Goal: Information Seeking & Learning: Check status

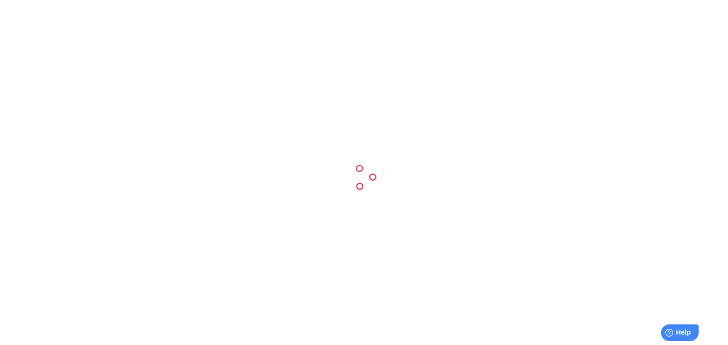
click at [74, 34] on div at bounding box center [364, 172] width 728 height 345
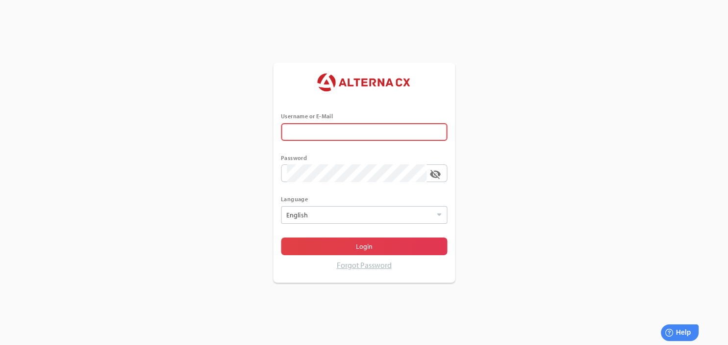
click at [232, 184] on div "Username or E-Mail Password visibility_off Language English Select Login Forgot…" at bounding box center [364, 172] width 728 height 345
click at [326, 135] on input "error The Username or E-Mail field is required" at bounding box center [357, 132] width 140 height 18
click at [494, 202] on div "Username or E-Mail error The Username or E-Mail field is required Password visi…" at bounding box center [364, 172] width 728 height 345
click at [364, 139] on input "error The Username or E-Mail field is required" at bounding box center [357, 132] width 140 height 18
type input "******"
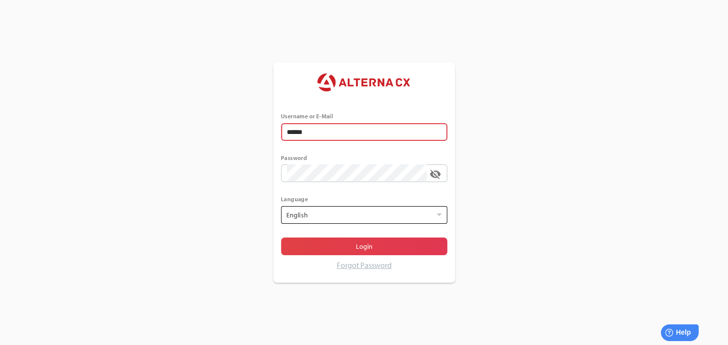
click at [356, 218] on div "English Select" at bounding box center [359, 214] width 150 height 17
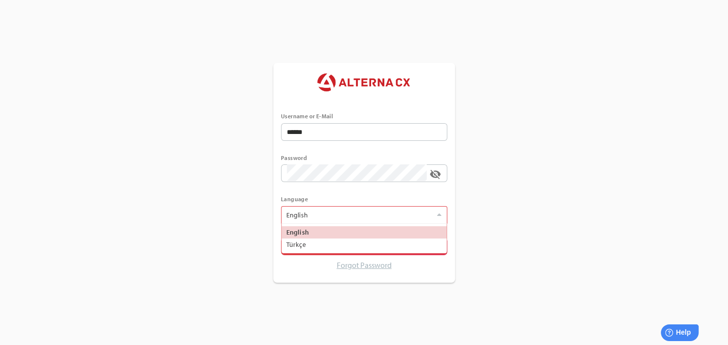
scroll to position [29, 165]
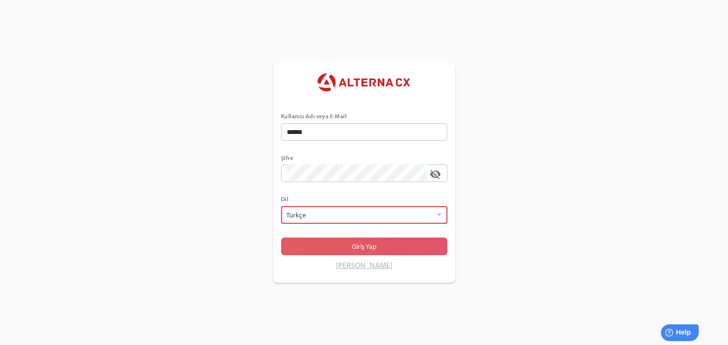
click at [332, 250] on span "Giriş Yap" at bounding box center [364, 246] width 151 height 14
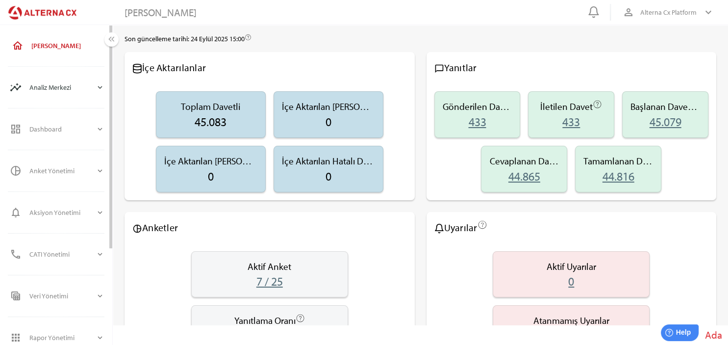
click at [100, 89] on icon "expand_more" at bounding box center [100, 87] width 9 height 9
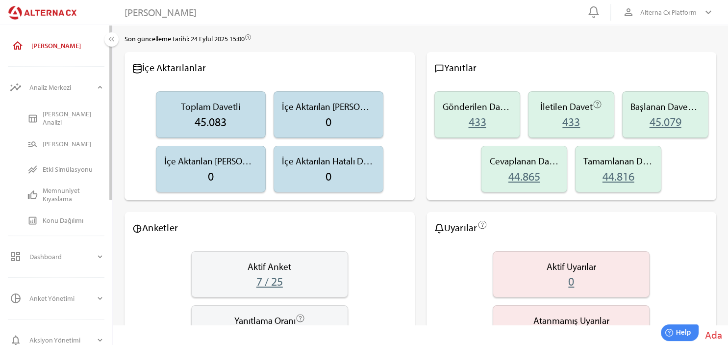
click at [66, 117] on div "[PERSON_NAME] Analizi" at bounding box center [74, 118] width 62 height 17
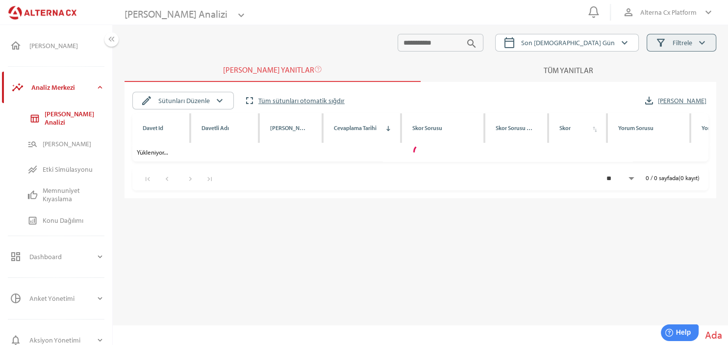
click at [684, 49] on span "filter_alt Filtrele keyboard_arrow_down" at bounding box center [681, 42] width 53 height 13
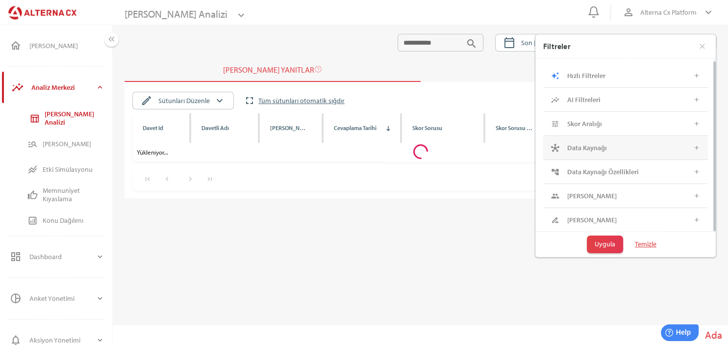
scroll to position [3, 0]
click at [633, 206] on div "people [PERSON_NAME] add" at bounding box center [625, 195] width 165 height 24
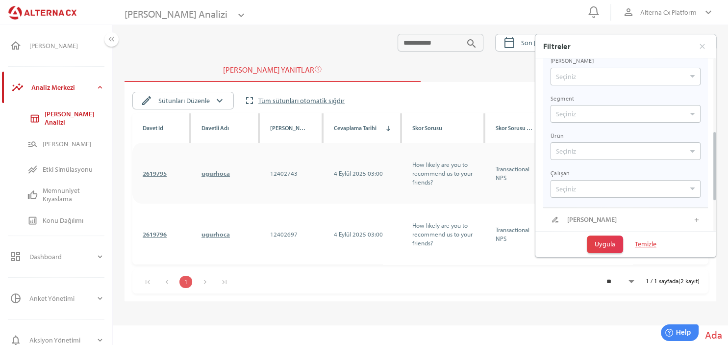
scroll to position [0, 0]
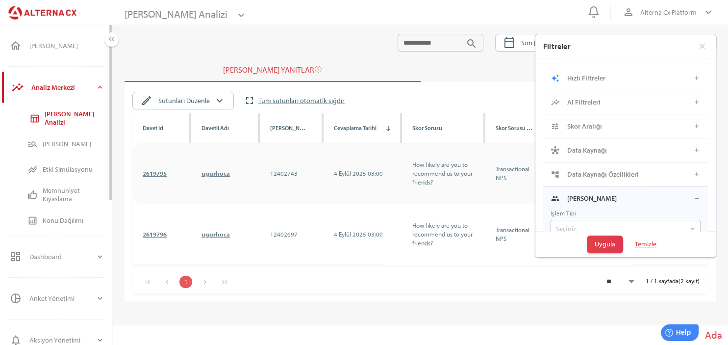
click at [96, 86] on icon "expand_more" at bounding box center [100, 87] width 9 height 9
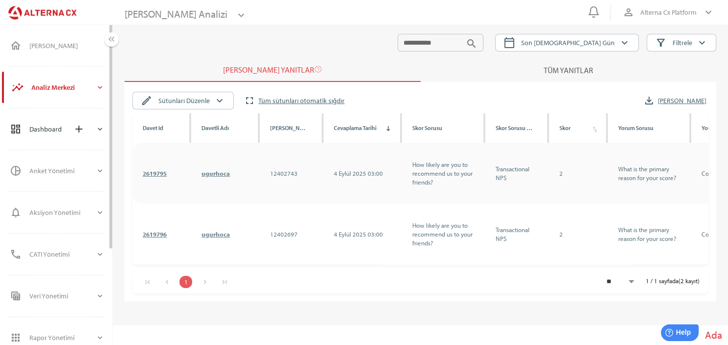
click at [103, 130] on icon "expand_more" at bounding box center [100, 129] width 9 height 9
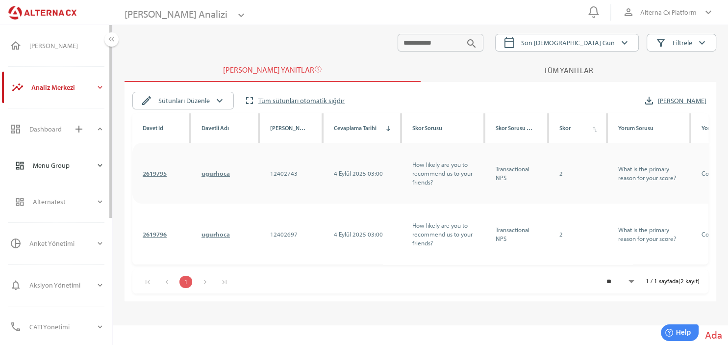
click at [101, 171] on div "expand_more" at bounding box center [100, 166] width 9 height 24
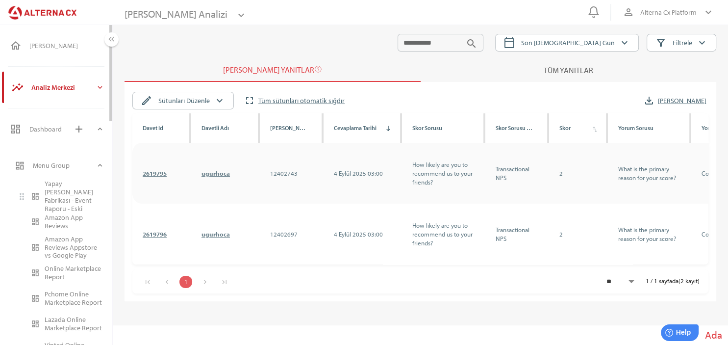
click at [71, 200] on div "Yapay [PERSON_NAME] Fabrikası - Event Raporu - Eski" at bounding box center [75, 196] width 60 height 33
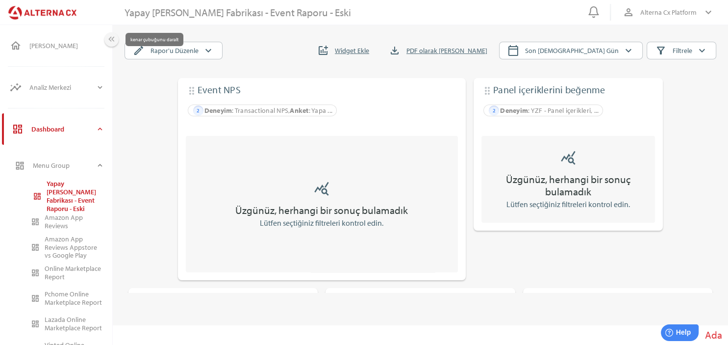
click at [111, 39] on icon "keyboard_double_arrow_left" at bounding box center [111, 39] width 10 height 10
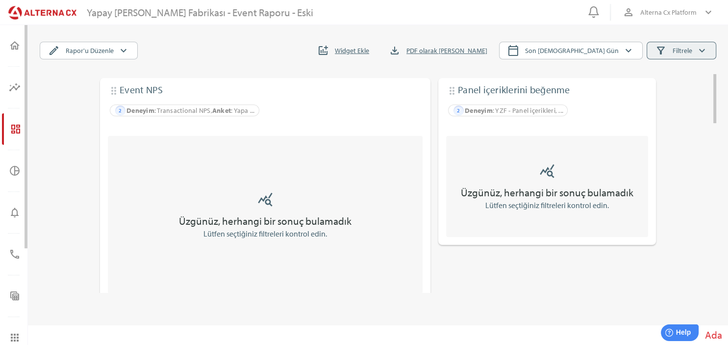
click at [685, 52] on span "Filtrele" at bounding box center [683, 51] width 20 height 12
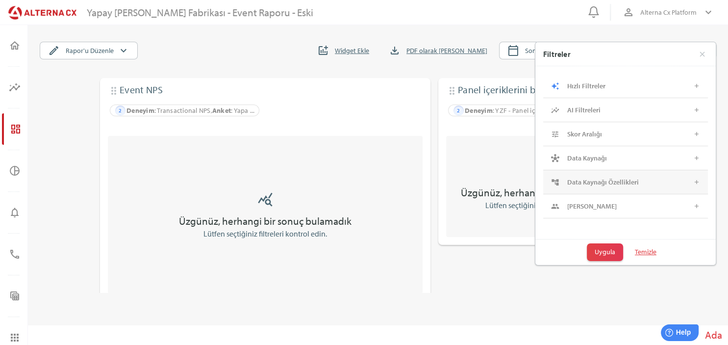
click at [634, 181] on div "Data Kaynağı Özellikleri" at bounding box center [622, 182] width 110 height 8
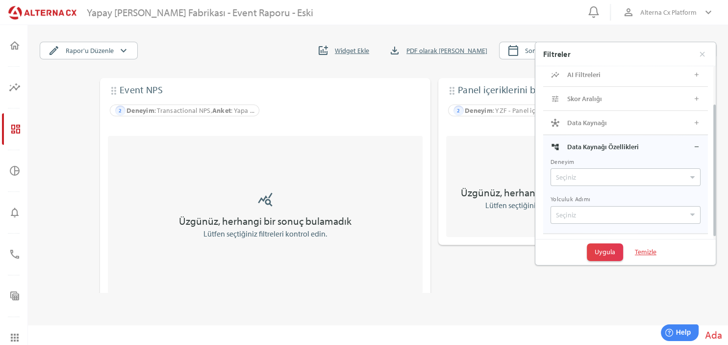
scroll to position [54, 0]
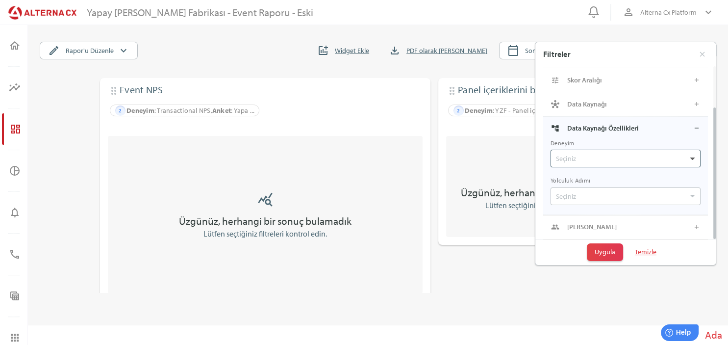
click at [697, 158] on div at bounding box center [693, 158] width 10 height 17
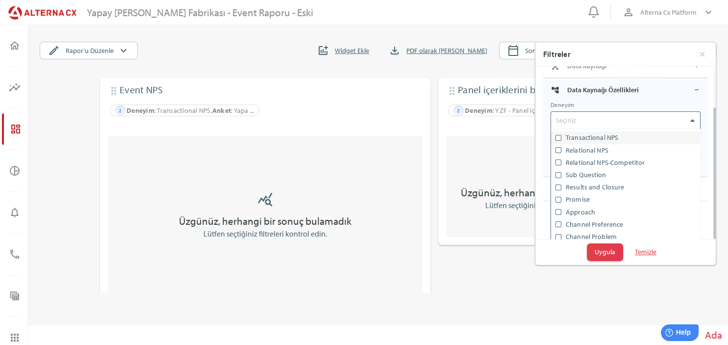
scroll to position [108, 0]
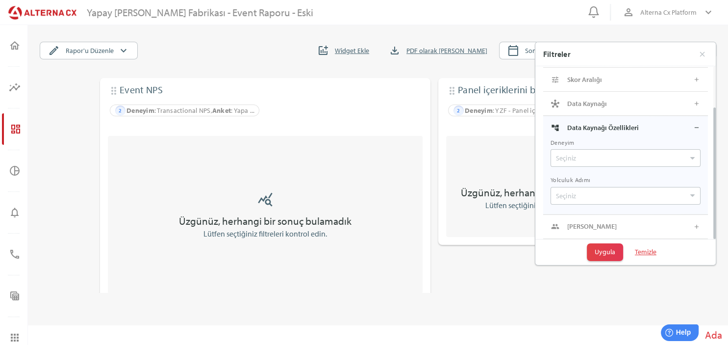
click at [707, 133] on div "account_tree Data Kaynağı Özellikleri remove Deneyim Seçiniz Yolculuk Adımı Seç…" at bounding box center [625, 165] width 165 height 99
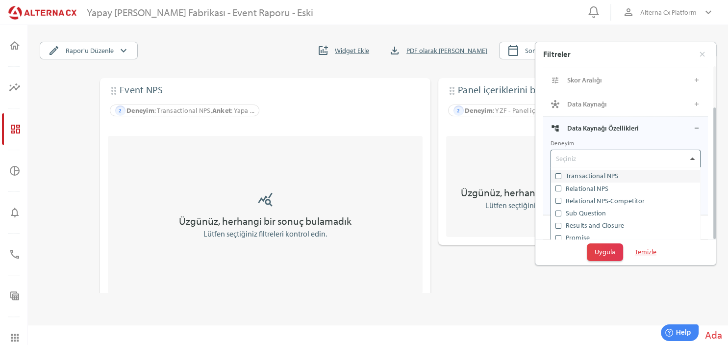
click at [688, 162] on div at bounding box center [693, 158] width 10 height 17
click at [563, 178] on div at bounding box center [559, 176] width 10 height 12
click at [561, 178] on span at bounding box center [559, 176] width 6 height 6
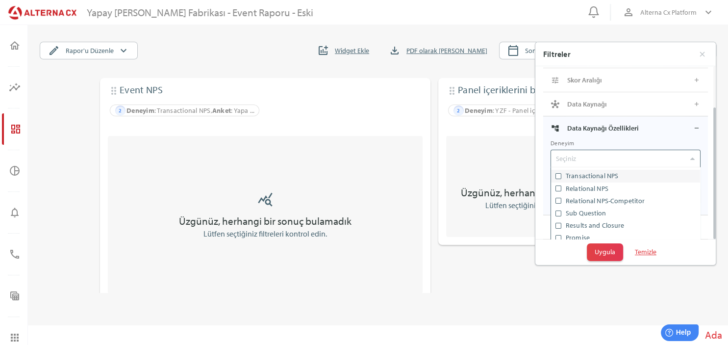
click at [706, 142] on div "Deneyim Seçiniz Transactional NPS Relational NPS Relational NPS-Competitor Sub …" at bounding box center [625, 158] width 165 height 37
click at [713, 143] on div "auto_awesome Hızlı Filtreler add NPS Audience Seçiniz Sentiment Seçiniz Duygu S…" at bounding box center [626, 125] width 180 height 227
click at [714, 143] on div "auto_awesome Hızlı Filtreler add NPS Audience Seçiniz Sentiment Seçiniz Duygu S…" at bounding box center [626, 125] width 180 height 227
click at [715, 151] on html "0 person_outline Alterna Cx Platform keyboard_arrow_down home [PERSON_NAME] ins…" at bounding box center [364, 172] width 728 height 345
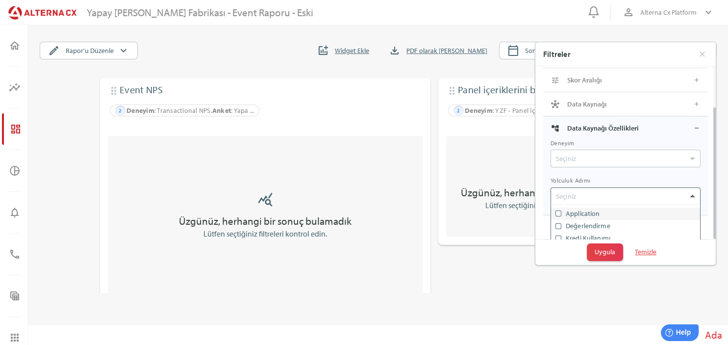
click at [692, 194] on icon at bounding box center [693, 196] width 4 height 4
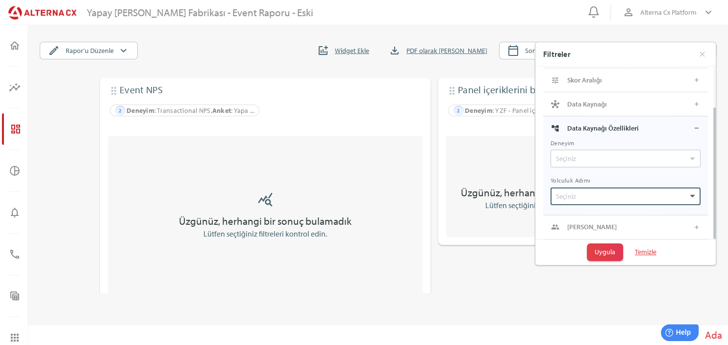
click at [693, 191] on div at bounding box center [693, 196] width 10 height 17
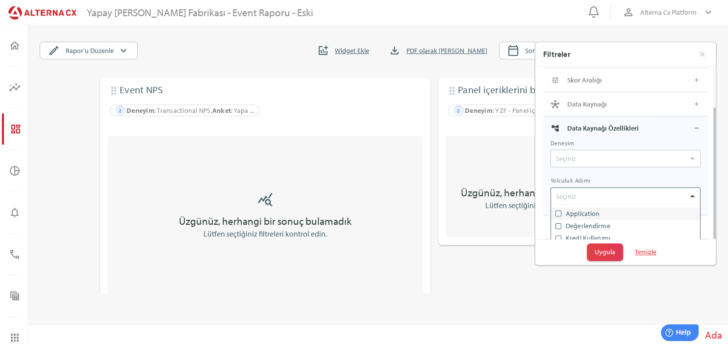
click at [693, 191] on div at bounding box center [693, 196] width 10 height 17
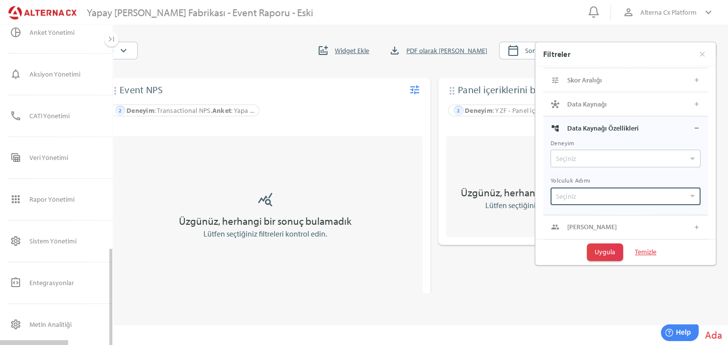
scroll to position [138, 0]
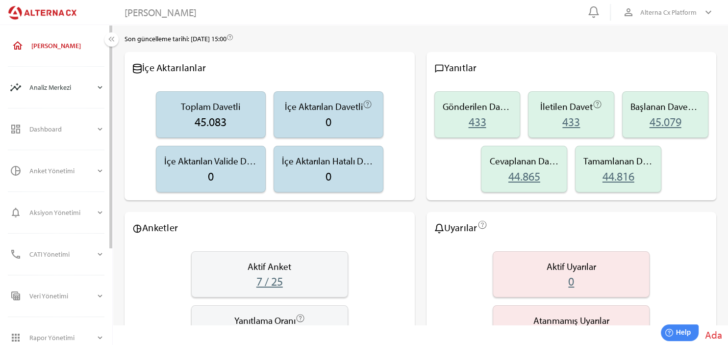
click at [95, 88] on div "Analiz Merkezi" at bounding box center [62, 88] width 66 height 24
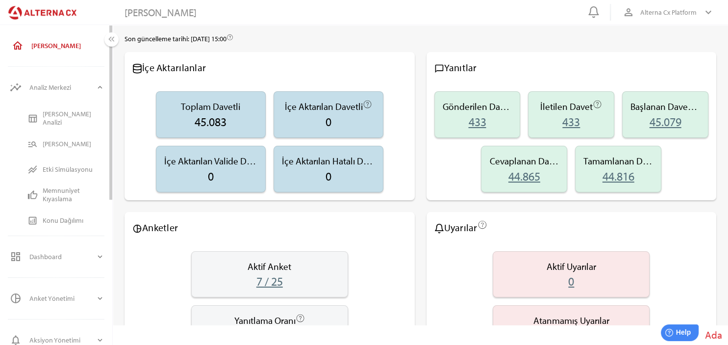
click at [70, 119] on div "[PERSON_NAME] Analizi" at bounding box center [74, 118] width 62 height 17
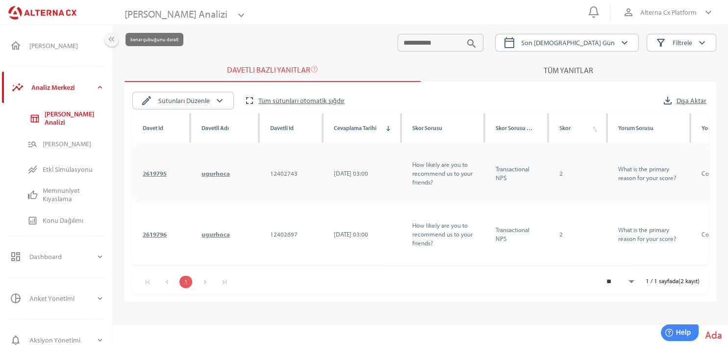
click at [112, 42] on icon "keyboard_double_arrow_left" at bounding box center [111, 39] width 10 height 10
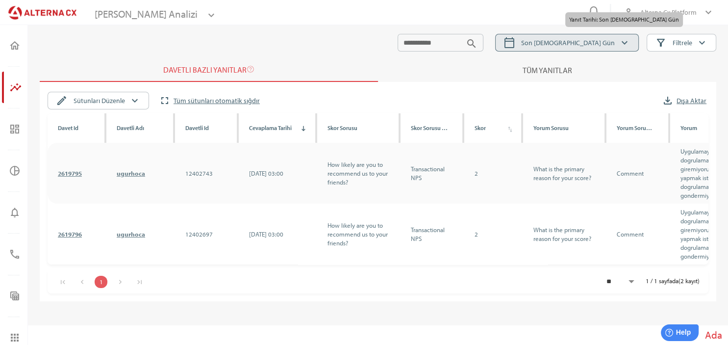
click at [578, 42] on span "calendar_today Son 30 Gün keyboard_arrow_down" at bounding box center [567, 42] width 127 height 13
select select "*"
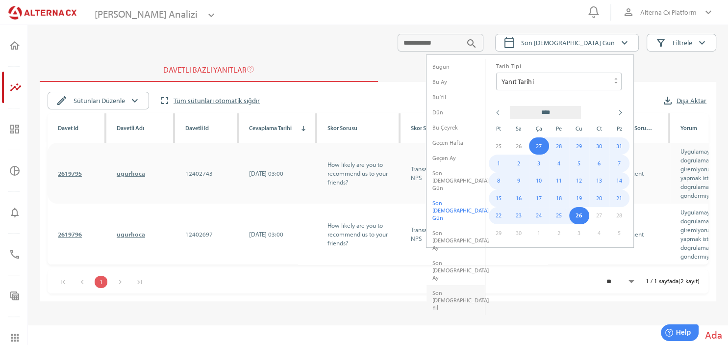
click at [451, 285] on li "Son 1 Yıl" at bounding box center [456, 300] width 58 height 30
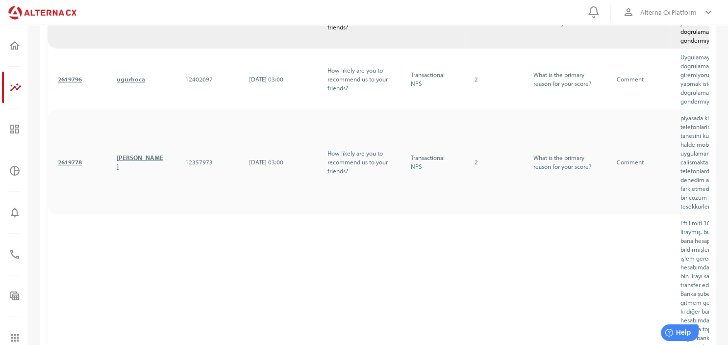
scroll to position [155, 0]
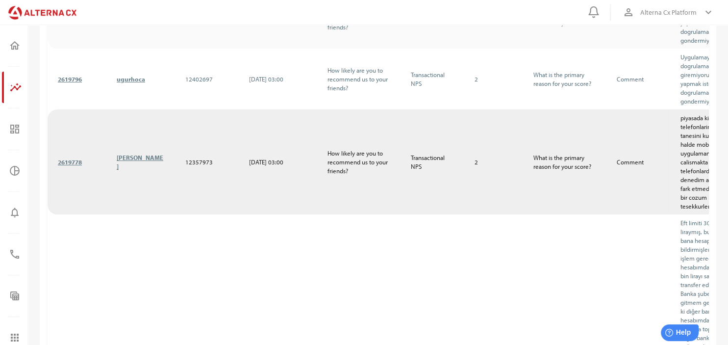
click at [60, 166] on link "2619778" at bounding box center [70, 162] width 24 height 8
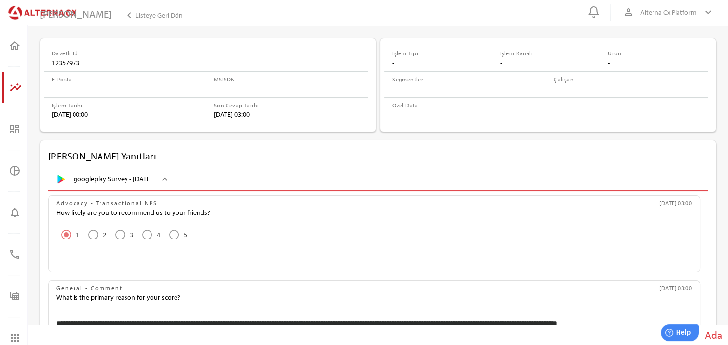
click at [170, 180] on icon "keyboard_arrow_down" at bounding box center [165, 179] width 10 height 10
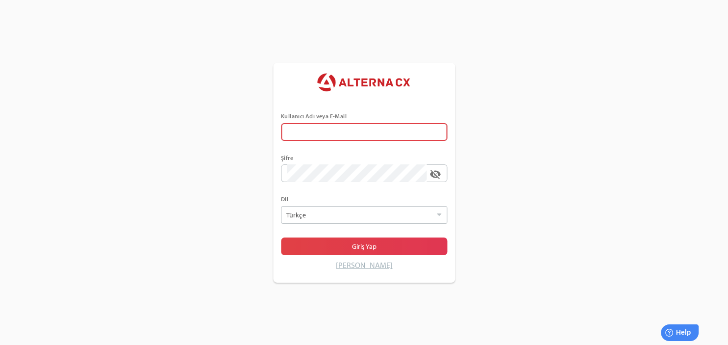
click at [537, 148] on div "Kullanıcı Adı veya E-Mail Şifre visibility_off Dil Türkçe Seçiniz Giriş Yap Şif…" at bounding box center [364, 172] width 728 height 345
click at [419, 129] on input "error Kullanıcı Adı veya E-Mail alanı gereklidir" at bounding box center [357, 132] width 140 height 18
type input "******"
click at [335, 240] on span "Giriş Yap" at bounding box center [364, 246] width 151 height 14
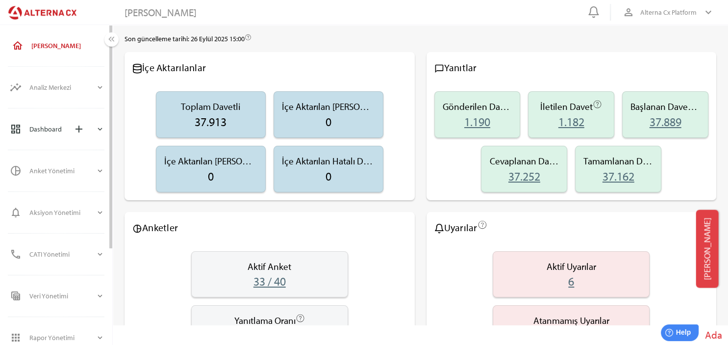
click at [100, 128] on icon "expand_more" at bounding box center [100, 129] width 9 height 9
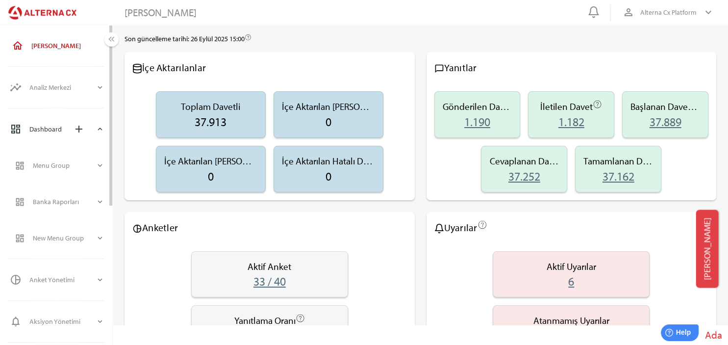
click at [97, 129] on icon "expand_more" at bounding box center [100, 129] width 9 height 9
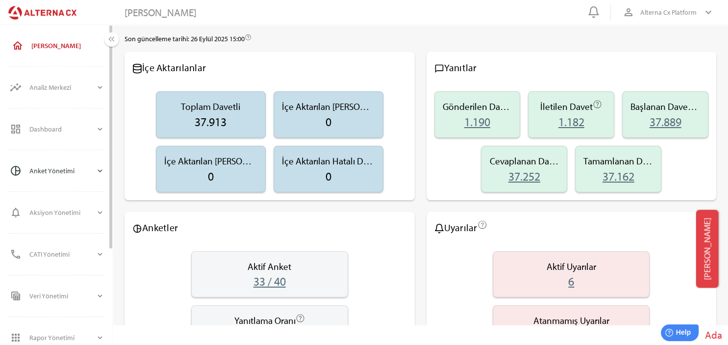
click at [95, 174] on div "Anket Yönetimi" at bounding box center [62, 171] width 66 height 24
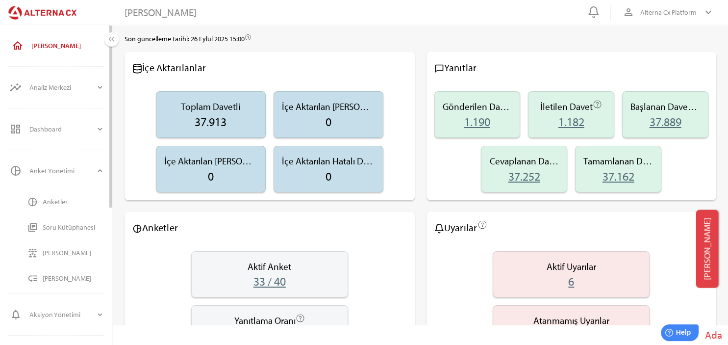
click at [57, 202] on div "Anketler" at bounding box center [74, 202] width 62 height 8
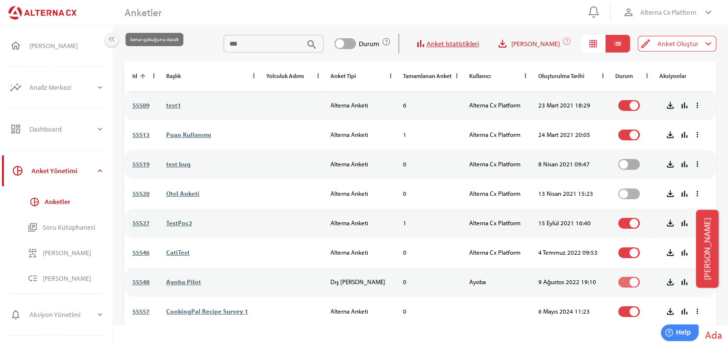
click at [115, 40] on icon "keyboard_double_arrow_left" at bounding box center [111, 39] width 10 height 10
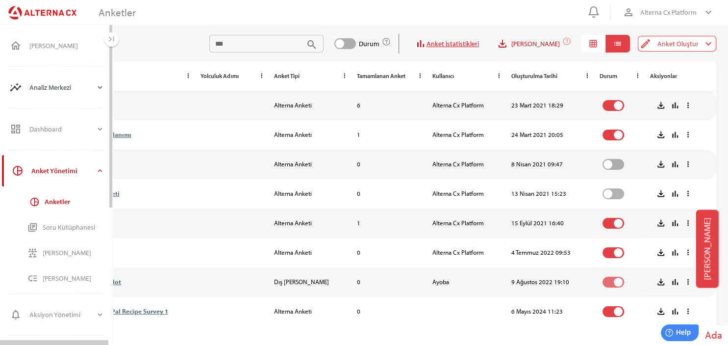
click at [96, 89] on div "Analiz Merkezi" at bounding box center [62, 88] width 66 height 24
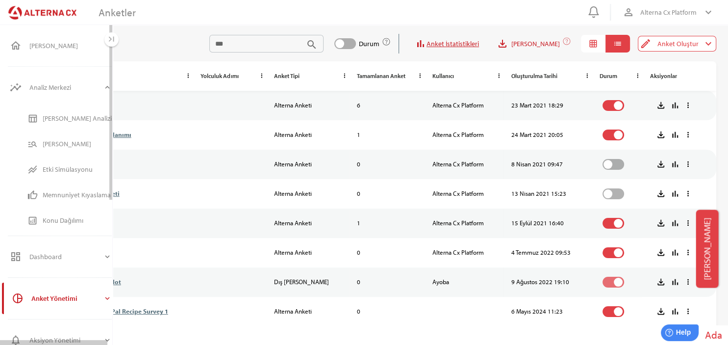
click at [74, 120] on div "[PERSON_NAME] Analizi" at bounding box center [77, 118] width 69 height 8
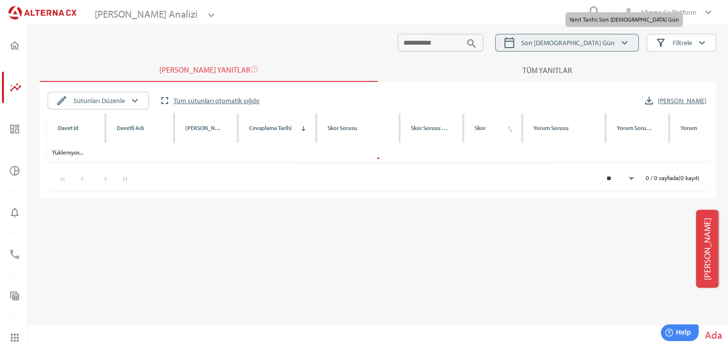
click at [582, 44] on span "calendar_today Son 30 Gün keyboard_arrow_down" at bounding box center [567, 42] width 127 height 13
select select "*"
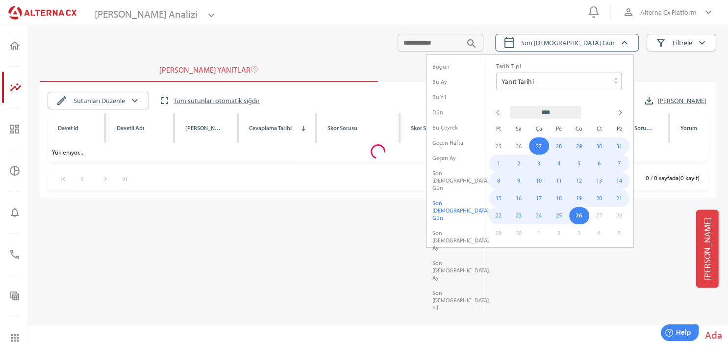
click at [454, 285] on li "Son 1 Yıl" at bounding box center [456, 300] width 58 height 30
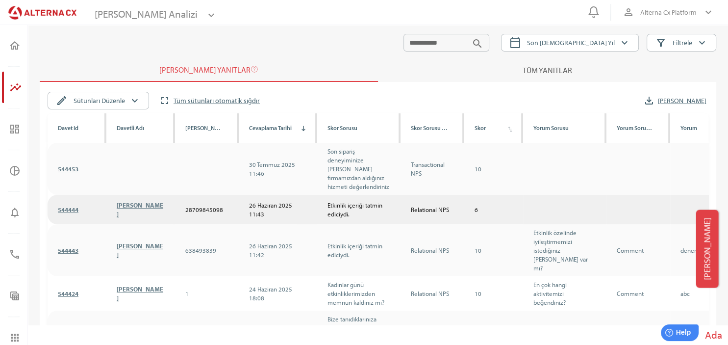
click at [70, 206] on link "544444" at bounding box center [68, 210] width 21 height 8
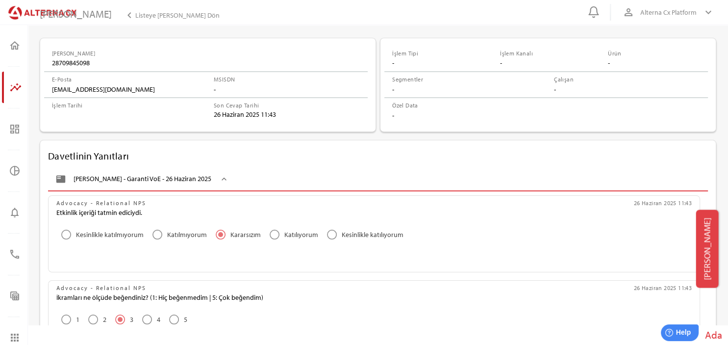
click at [219, 177] on icon "keyboard_arrow_down" at bounding box center [224, 179] width 10 height 10
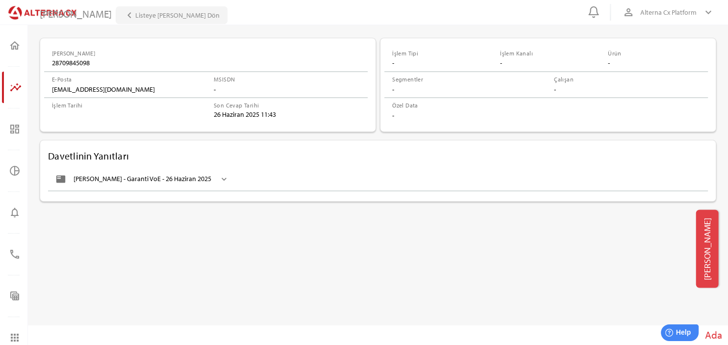
click at [135, 15] on div "Listeye Geri Dön" at bounding box center [177, 15] width 84 height 12
